Goal: Transaction & Acquisition: Download file/media

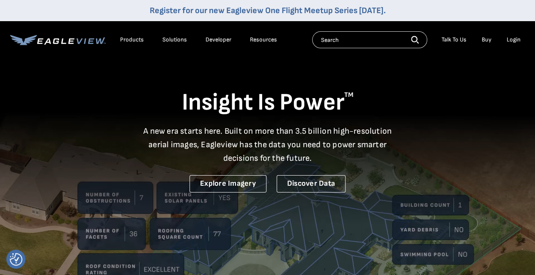
click at [514, 41] on div "Login" at bounding box center [514, 40] width 14 height 8
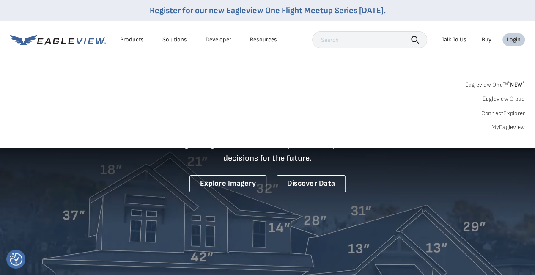
click at [514, 127] on link "MyEagleview" at bounding box center [508, 127] width 34 height 8
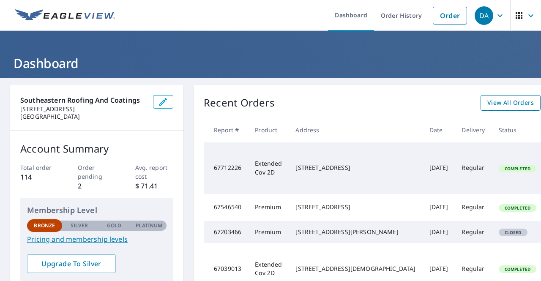
click at [488, 104] on span "View All Orders" at bounding box center [511, 103] width 47 height 11
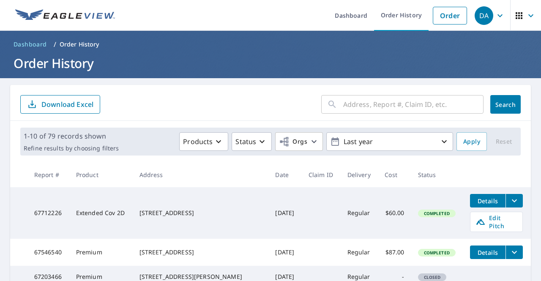
drag, startPoint x: 342, startPoint y: 109, endPoint x: 336, endPoint y: 107, distance: 7.0
click at [343, 110] on input "text" at bounding box center [413, 105] width 140 height 24
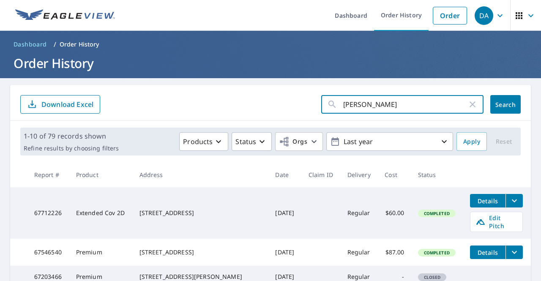
type input "gerald connor"
click at [500, 104] on span "Search" at bounding box center [505, 105] width 17 height 8
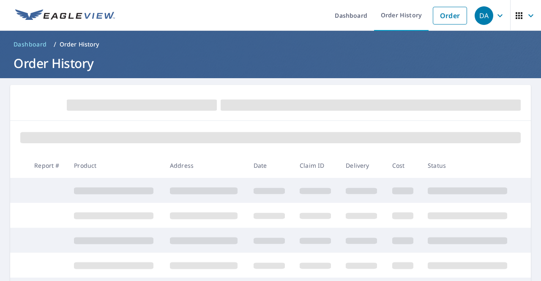
scroll to position [29, 0]
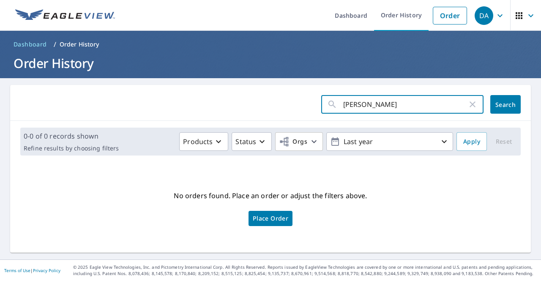
drag, startPoint x: 377, startPoint y: 104, endPoint x: 244, endPoint y: 102, distance: 132.8
click at [245, 102] on form "gerald connor ​ Search" at bounding box center [270, 104] width 501 height 19
type input "gerald"
click button "Search" at bounding box center [505, 104] width 30 height 19
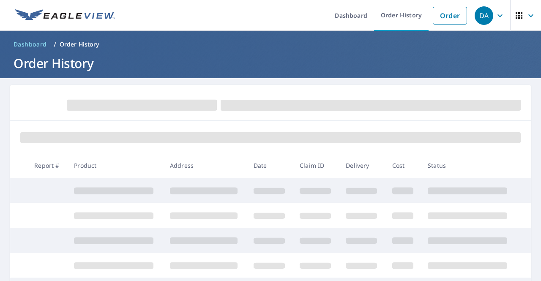
scroll to position [42, 0]
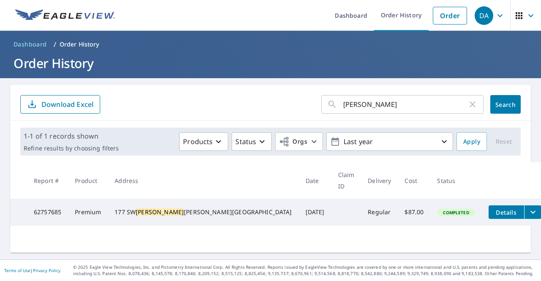
click at [184, 208] on div "177 SW Gerald Conner Dr Lake City, FL 32024" at bounding box center [203, 212] width 177 height 8
click at [524, 205] on button "filesDropdownBtn-62757685" at bounding box center [532, 212] width 17 height 14
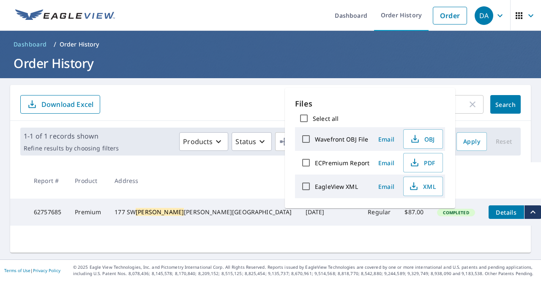
click at [240, 243] on div "gerald ​ Search Download Excel 1-1 of 1 records shown Refine results by choosin…" at bounding box center [270, 169] width 521 height 168
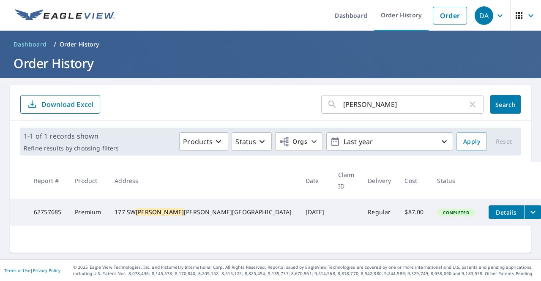
drag, startPoint x: 148, startPoint y: 239, endPoint x: 154, endPoint y: 215, distance: 24.6
click at [148, 235] on div "gerald ​ Search Download Excel 1-1 of 1 records shown Refine results by choosin…" at bounding box center [270, 169] width 521 height 168
click at [160, 208] on div "177 SW Gerald Conner Dr Lake City, FL 32024" at bounding box center [203, 212] width 177 height 8
click at [489, 205] on button "Details" at bounding box center [507, 212] width 36 height 14
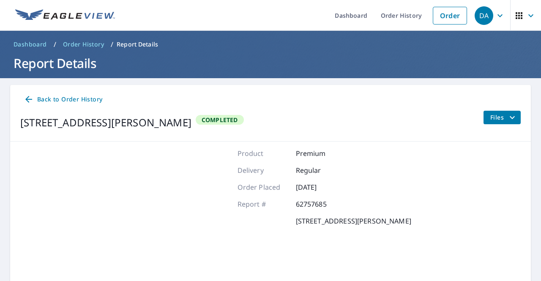
click at [497, 119] on span "Files" at bounding box center [503, 117] width 27 height 10
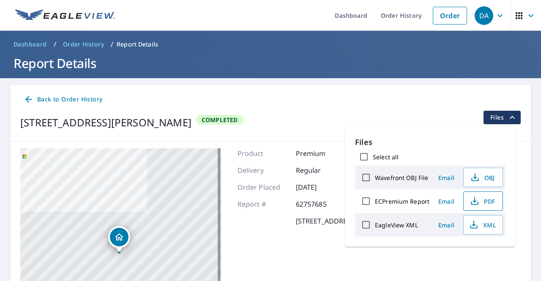
click at [479, 198] on icon "button" at bounding box center [475, 201] width 10 height 10
